Goal: Task Accomplishment & Management: Complete application form

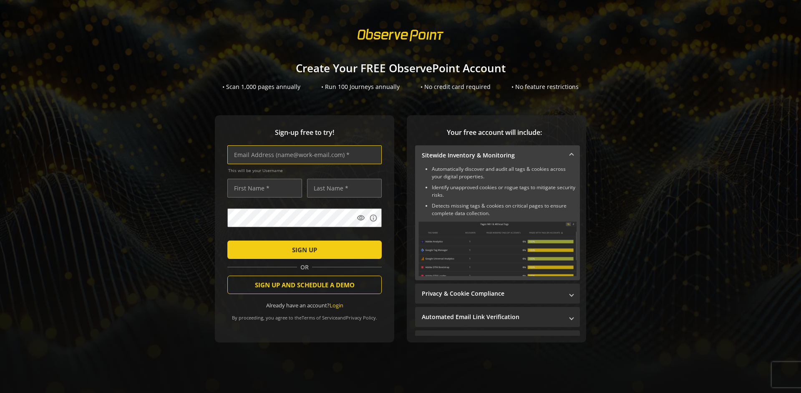
click at [303, 154] on input "text" at bounding box center [304, 154] width 154 height 19
type input "[EMAIL_ADDRESS][DOMAIN_NAME]"
click at [262, 188] on input "text" at bounding box center [264, 188] width 75 height 19
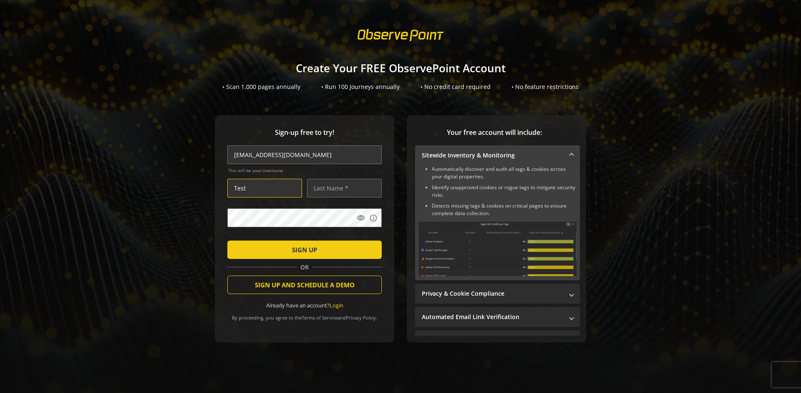
type input "Test"
click at [342, 188] on input "text" at bounding box center [344, 188] width 75 height 19
type input "User"
click at [303, 249] on span "SIGN UP" at bounding box center [304, 249] width 25 height 15
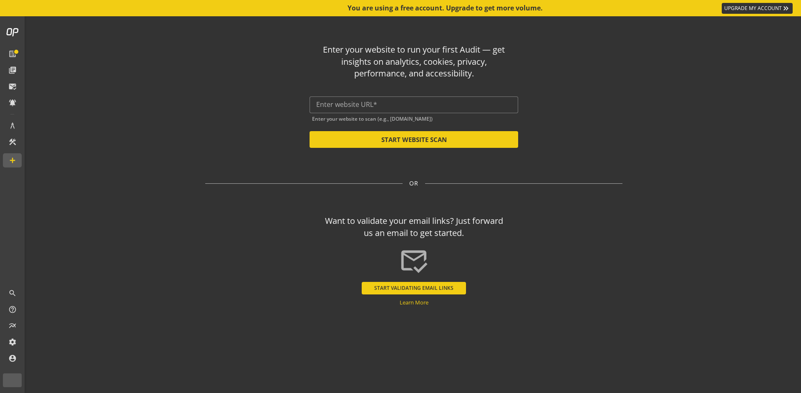
click at [414, 104] on input "text" at bounding box center [413, 105] width 195 height 8
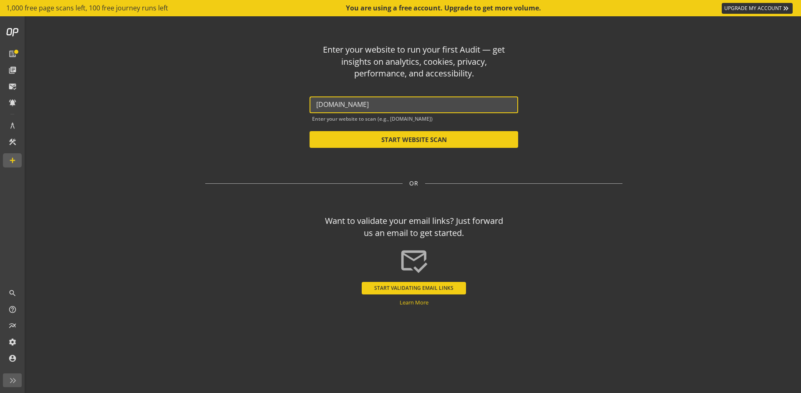
click at [414, 139] on button "START WEBSITE SCAN" at bounding box center [414, 139] width 209 height 17
type input "[URL][DOMAIN_NAME]"
